Goal: Task Accomplishment & Management: Use online tool/utility

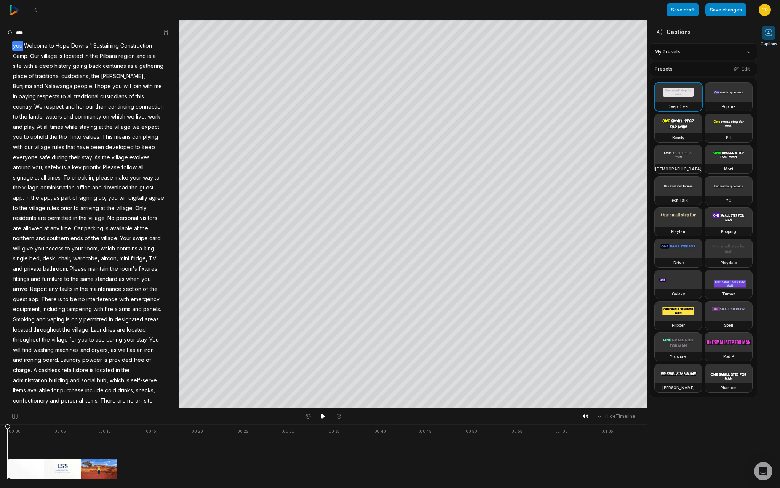
click at [19, 13] on img at bounding box center [14, 10] width 10 height 10
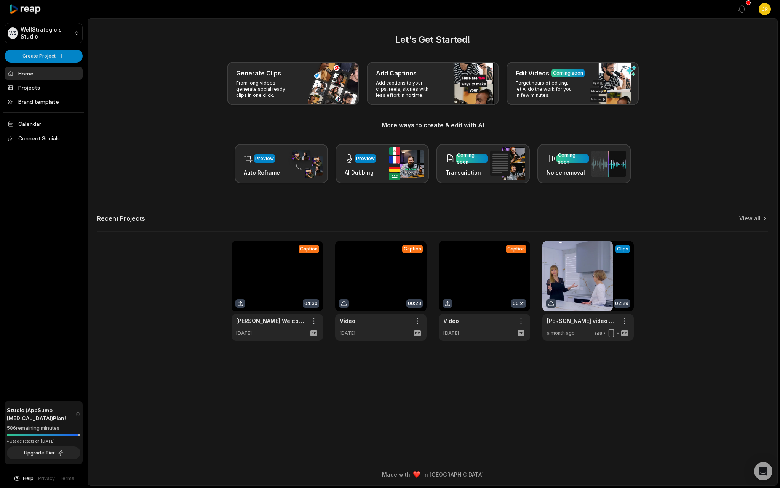
click at [242, 303] on link at bounding box center [277, 291] width 91 height 100
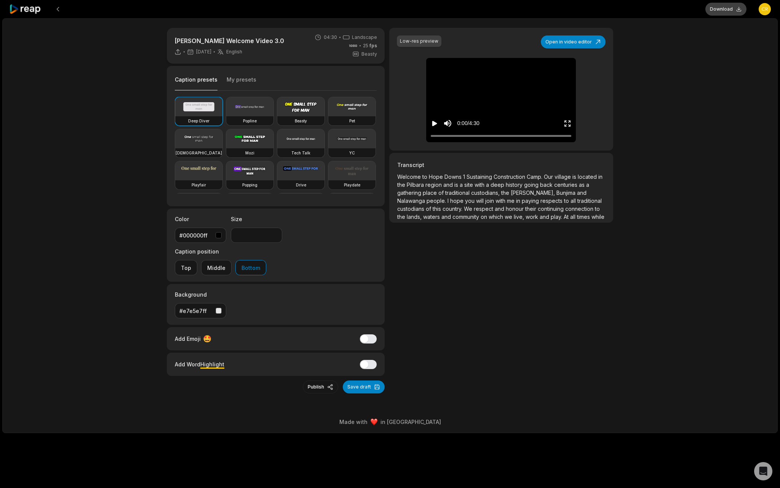
click at [727, 14] on button "Download" at bounding box center [726, 9] width 41 height 13
click at [239, 80] on button "My presets" at bounding box center [242, 83] width 30 height 14
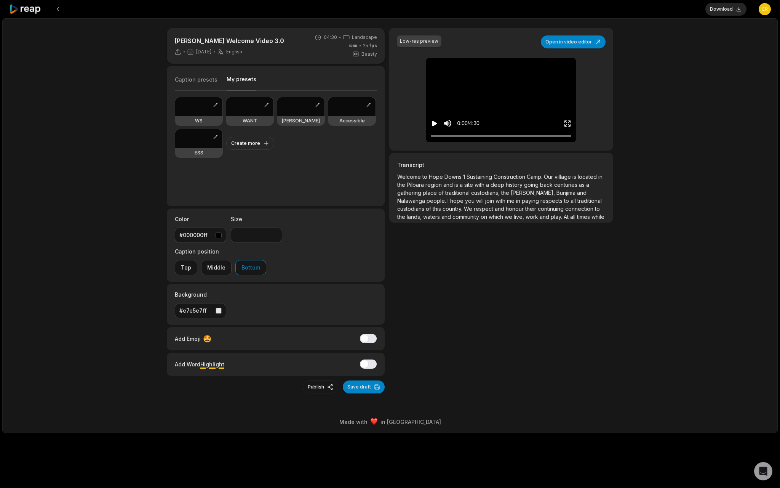
click at [202, 147] on div at bounding box center [198, 138] width 47 height 19
type input "**"
click at [266, 260] on button "Bottom" at bounding box center [250, 267] width 31 height 15
click at [361, 380] on button "Save draft" at bounding box center [364, 386] width 42 height 13
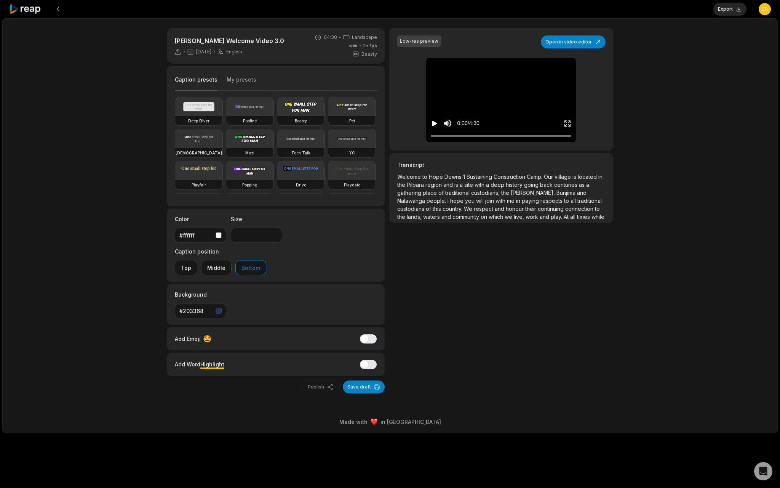
click at [437, 121] on icon "Play video" at bounding box center [435, 124] width 8 height 8
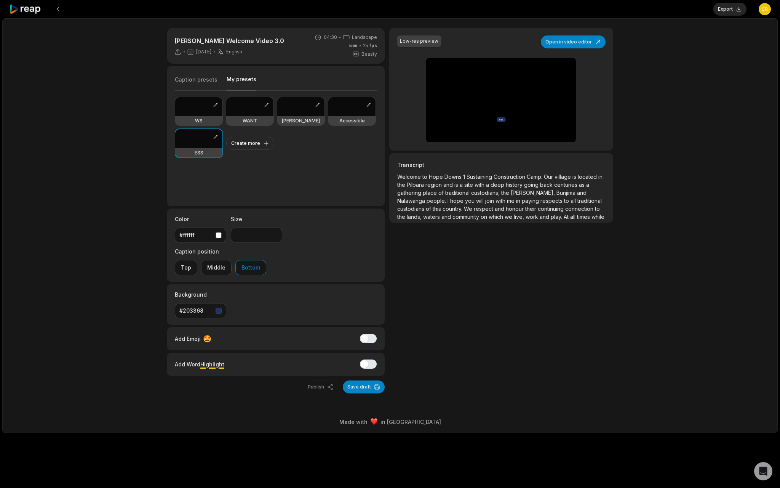
click at [250, 82] on button "My presets" at bounding box center [242, 82] width 30 height 15
click at [215, 136] on button "button" at bounding box center [216, 137] width 8 height 8
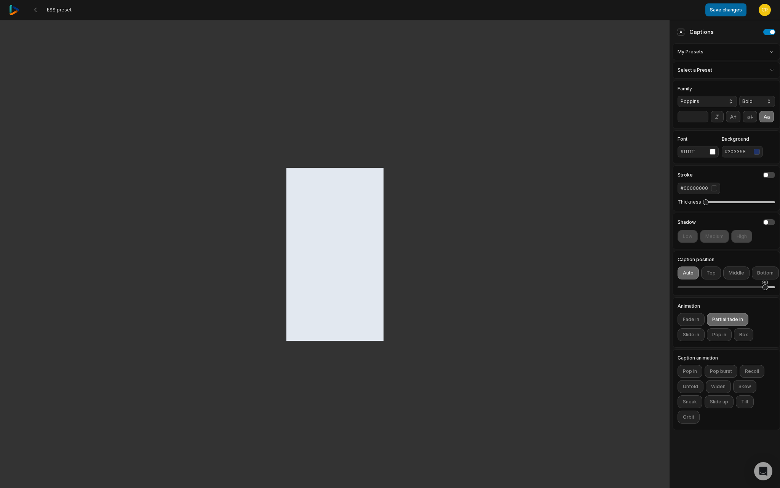
click at [736, 11] on button "Save changes" at bounding box center [726, 9] width 41 height 13
click at [38, 10] on icon at bounding box center [35, 10] width 6 height 6
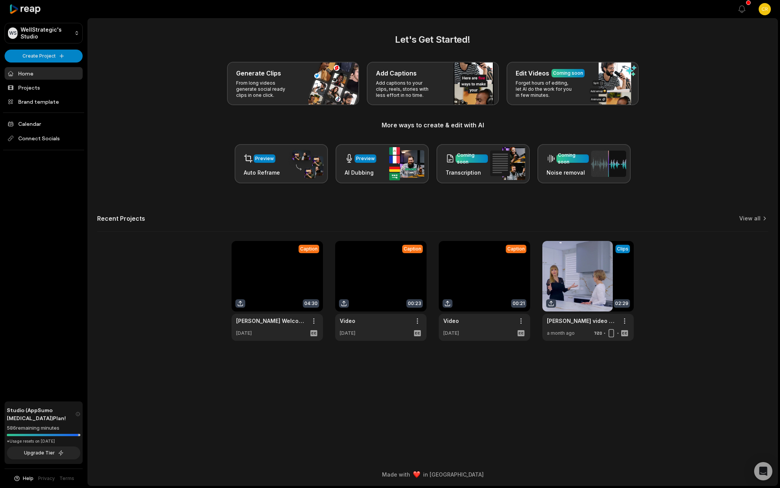
click at [276, 260] on link at bounding box center [277, 291] width 91 height 100
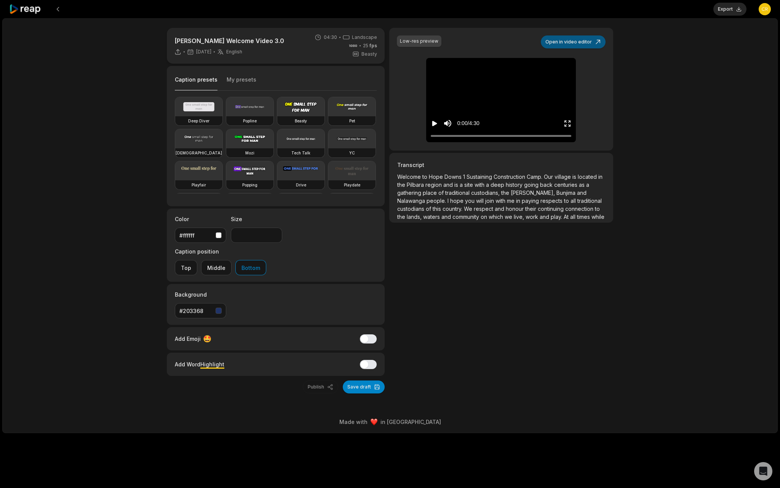
click at [578, 38] on button "Open in video editor" at bounding box center [573, 41] width 65 height 13
click at [434, 124] on icon "Play video" at bounding box center [435, 123] width 5 height 5
click at [235, 76] on button "My presets" at bounding box center [242, 83] width 30 height 14
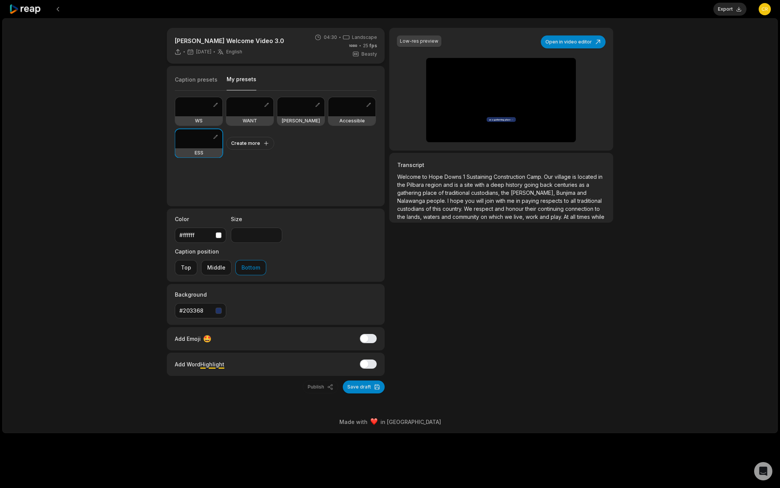
click at [219, 136] on div at bounding box center [198, 138] width 47 height 19
click at [215, 124] on div "WS" at bounding box center [198, 120] width 47 height 9
click at [215, 139] on button "button" at bounding box center [216, 137] width 8 height 8
type input "**"
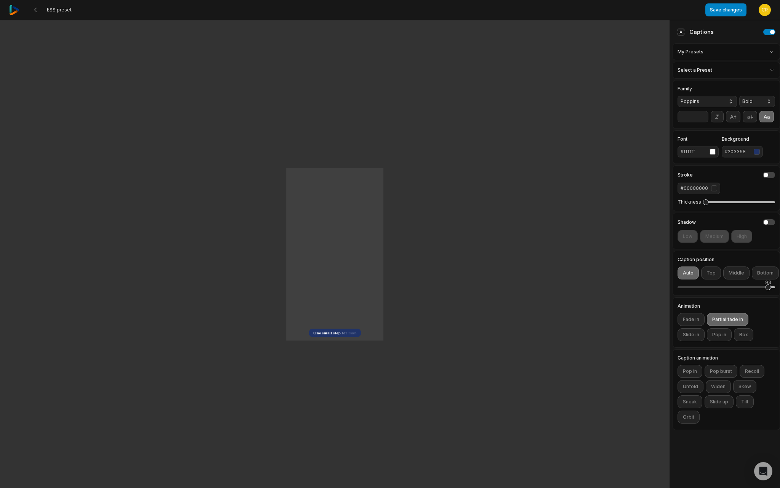
click at [769, 290] on div "93" at bounding box center [727, 287] width 98 height 16
click at [726, 14] on button "Save changes" at bounding box center [726, 9] width 41 height 13
drag, startPoint x: 35, startPoint y: 8, endPoint x: 35, endPoint y: 446, distance: 437.5
click at [35, 8] on 335 at bounding box center [36, 10] width 2 height 4
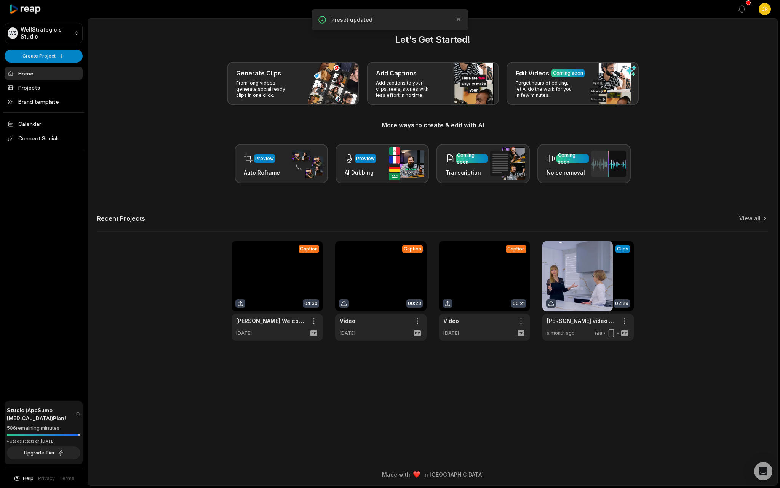
click at [294, 282] on link at bounding box center [277, 291] width 91 height 100
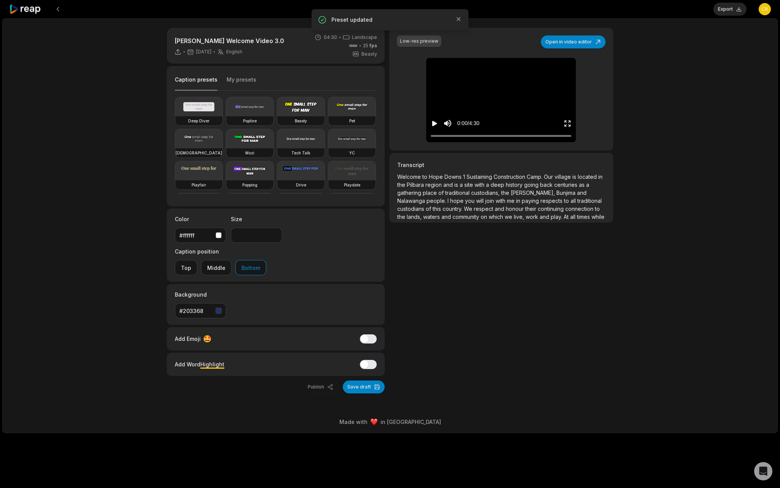
click at [242, 78] on button "My presets" at bounding box center [242, 83] width 30 height 14
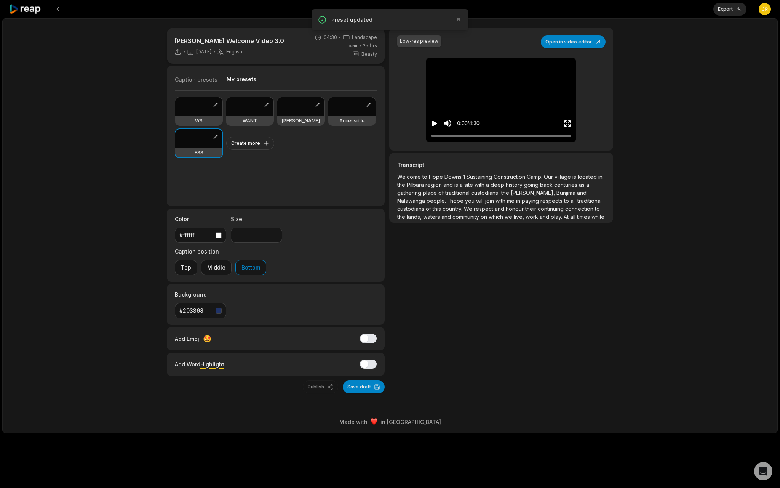
click at [208, 110] on div at bounding box center [198, 106] width 47 height 19
type input "**"
click at [436, 123] on icon "Play video" at bounding box center [435, 123] width 5 height 5
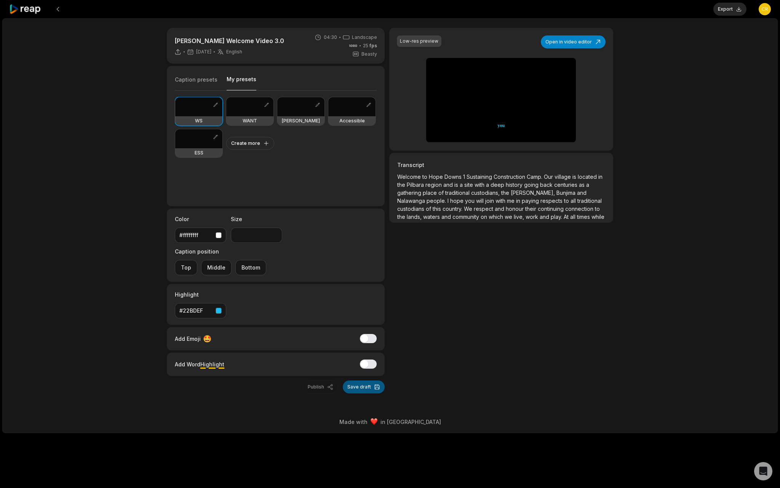
click at [357, 380] on button "Save draft" at bounding box center [364, 386] width 42 height 13
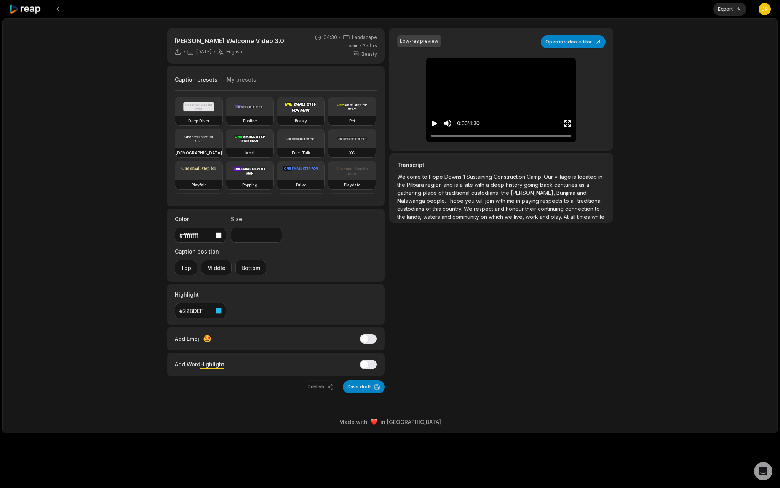
click at [235, 81] on button "My presets" at bounding box center [242, 83] width 30 height 14
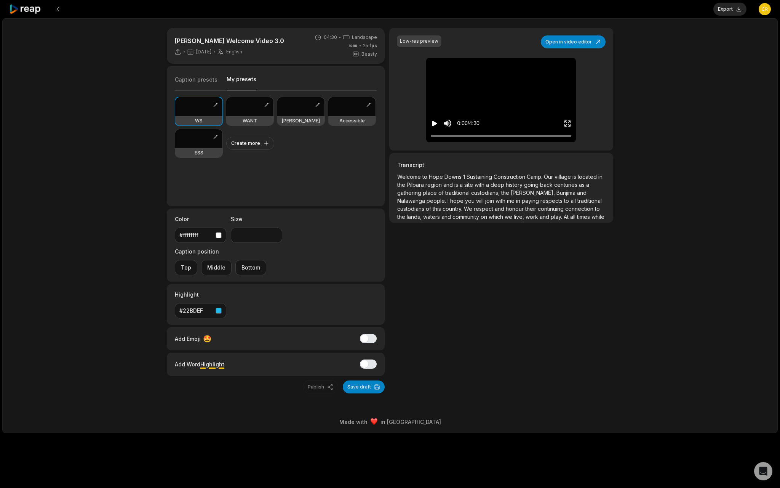
click at [199, 128] on div "WS WANT Joyce Accessible ESS Create more" at bounding box center [276, 127] width 202 height 61
click at [197, 138] on div at bounding box center [198, 138] width 47 height 19
type input "**"
click at [367, 380] on button "Save draft" at bounding box center [364, 386] width 42 height 13
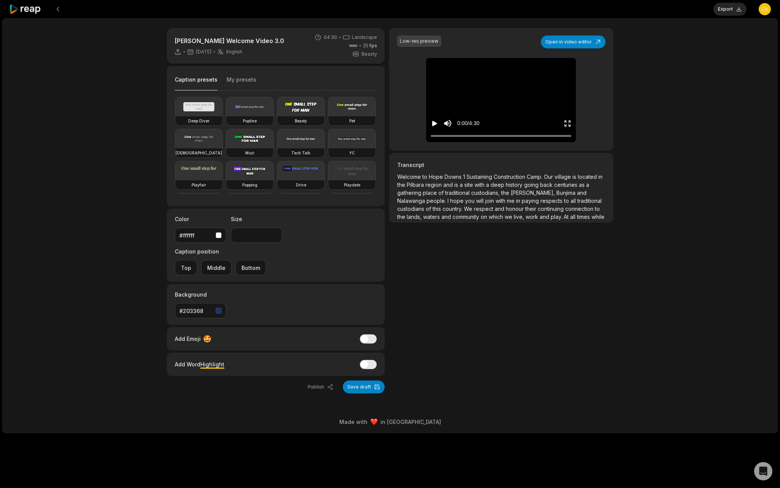
click at [266, 247] on div "Caption position Top Middle Bottom" at bounding box center [220, 261] width 91 height 28
